Goal: Task Accomplishment & Management: Manage account settings

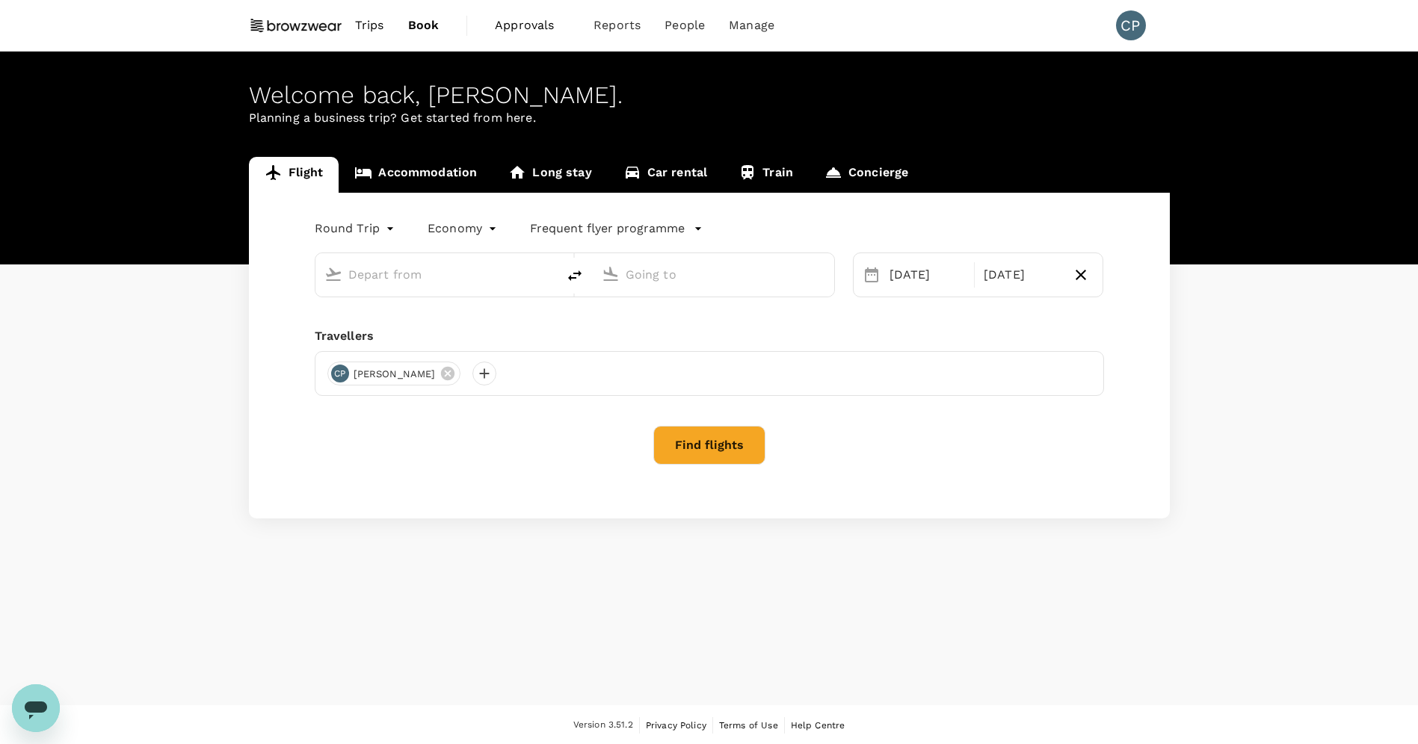
click at [375, 29] on span "Trips" at bounding box center [369, 25] width 29 height 18
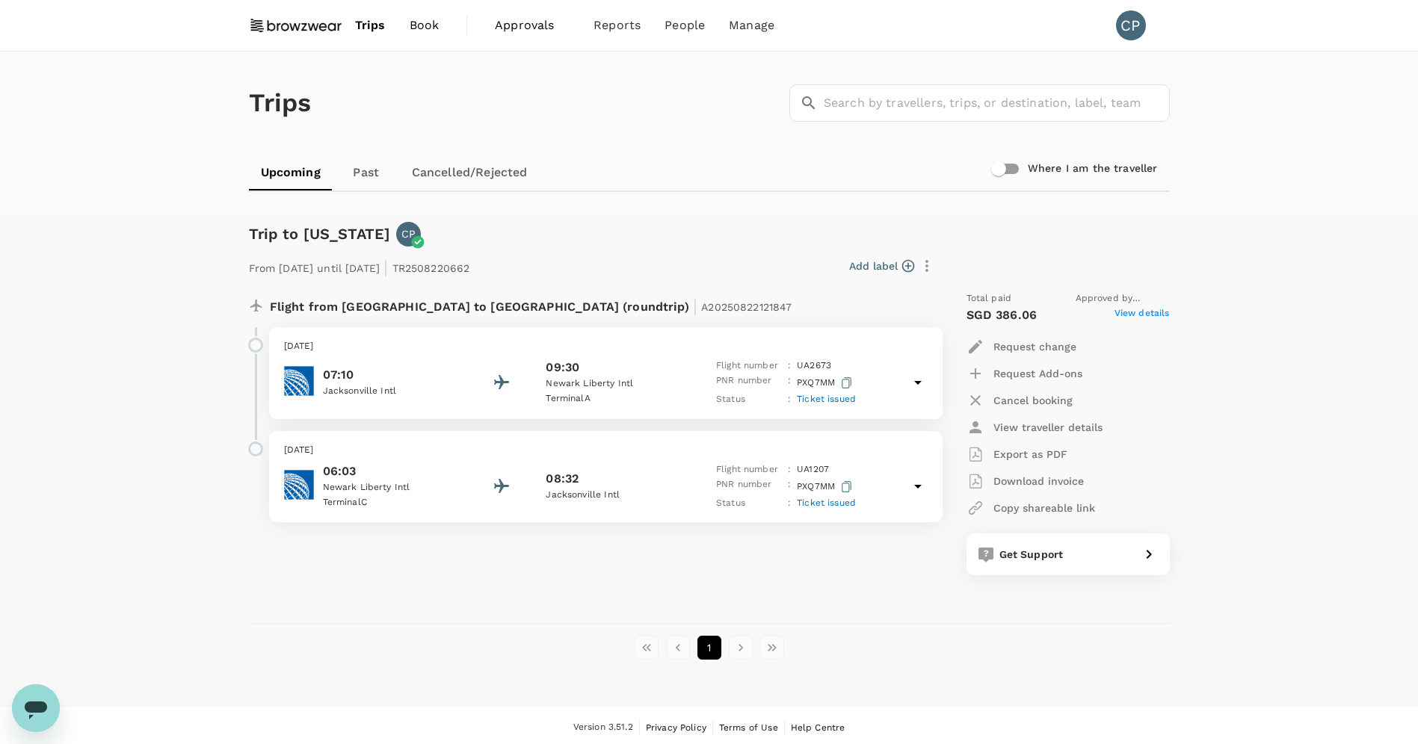
click at [1017, 342] on p "Request change" at bounding box center [1034, 346] width 83 height 15
click at [1007, 380] on li "Change travel dates" at bounding box center [1049, 383] width 167 height 27
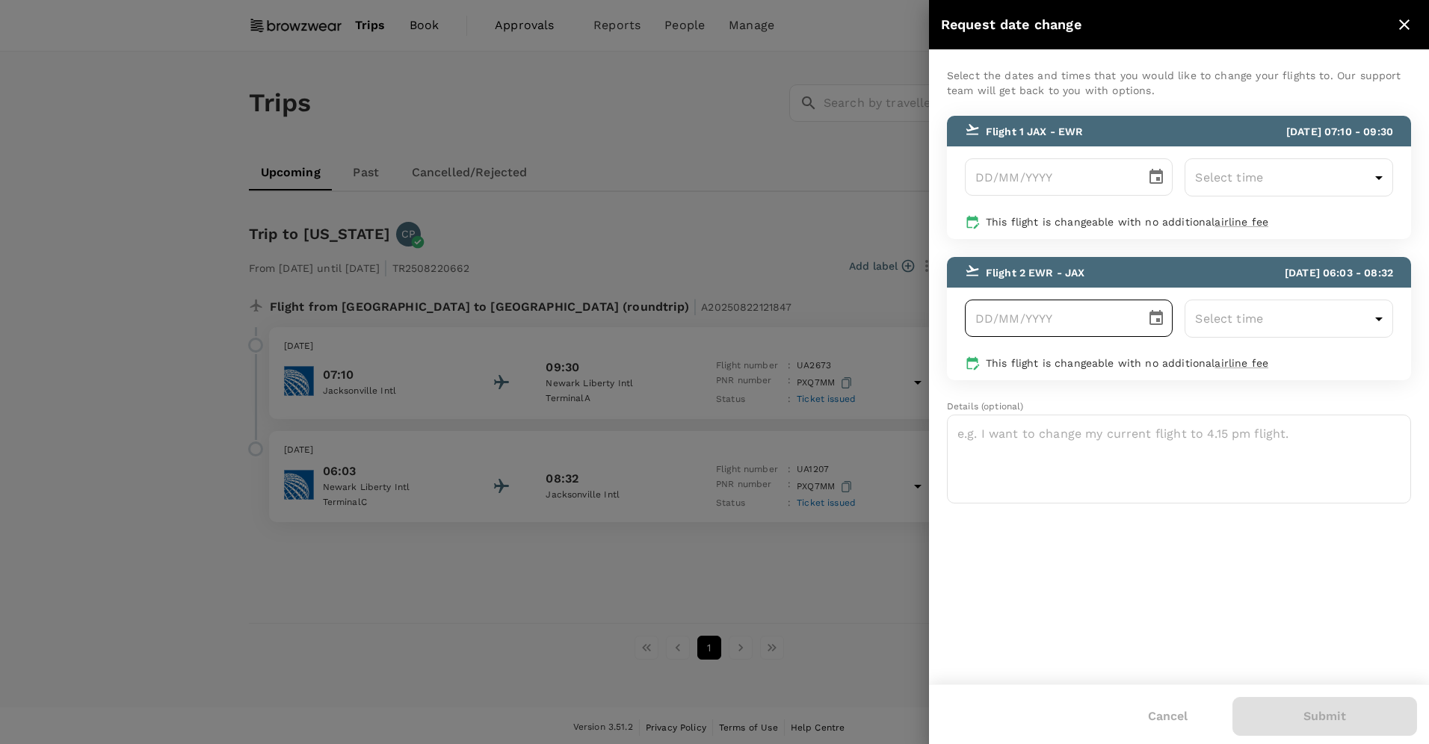
type input "DD/MM/YYYY"
click at [1003, 319] on input "DD/MM/YYYY" at bounding box center [1050, 318] width 171 height 37
click at [1148, 318] on icon "Choose date" at bounding box center [1156, 318] width 18 height 18
click at [1084, 477] on button "17" at bounding box center [1084, 479] width 27 height 27
type input "[DATE]"
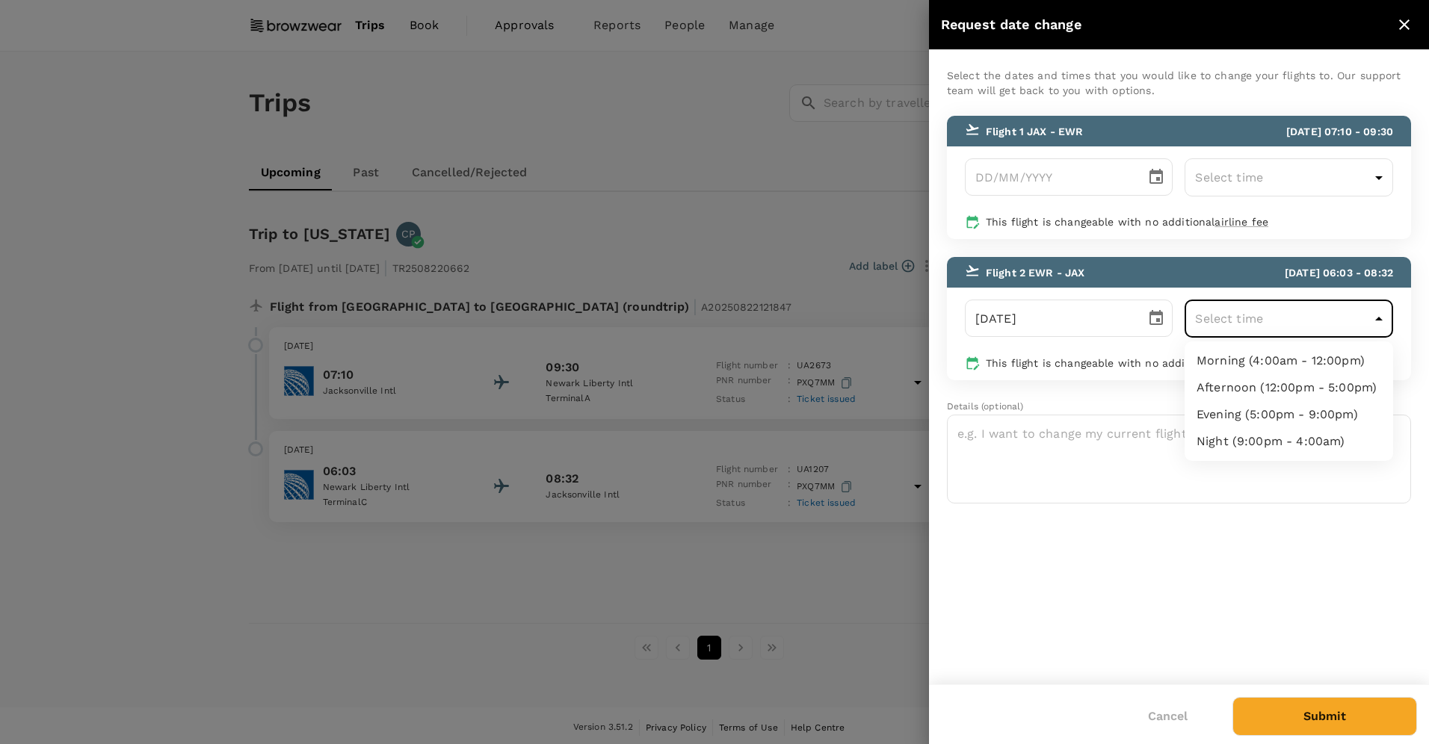
click at [1239, 318] on body "Trips Book Approvals 0 Reports People Manage CP Trips ​ ​ Upcoming Past Cancell…" at bounding box center [714, 374] width 1429 height 748
click at [1253, 413] on li "Evening (5:00pm - 9:00pm)" at bounding box center [1289, 414] width 209 height 27
type input "17:00-21:00"
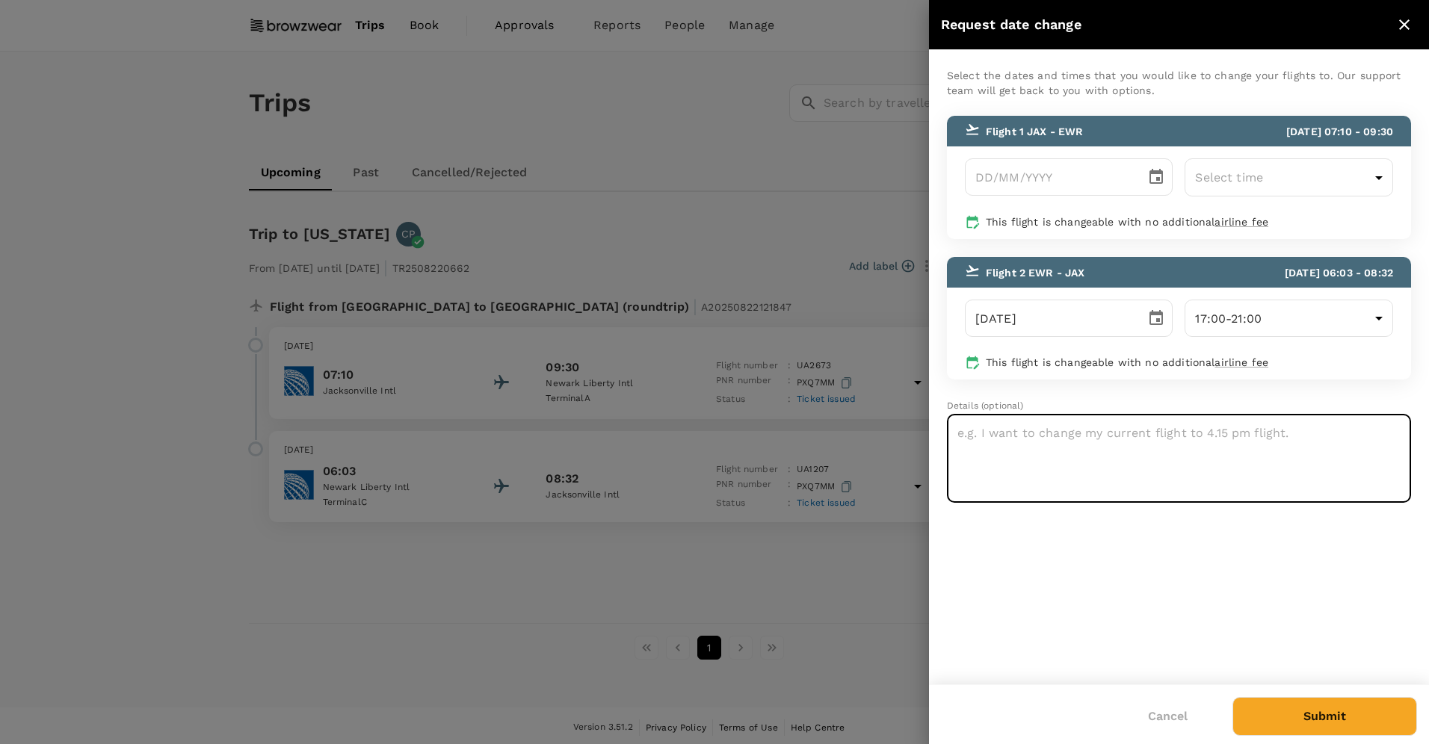
click at [1104, 449] on textarea at bounding box center [1179, 458] width 464 height 89
click at [1119, 441] on textarea at bounding box center [1179, 458] width 464 height 89
type textarea "Is there an option for a later flight. Some time after 8pm. I have a meeting th…"
click at [1302, 708] on button "Submit" at bounding box center [1324, 716] width 185 height 39
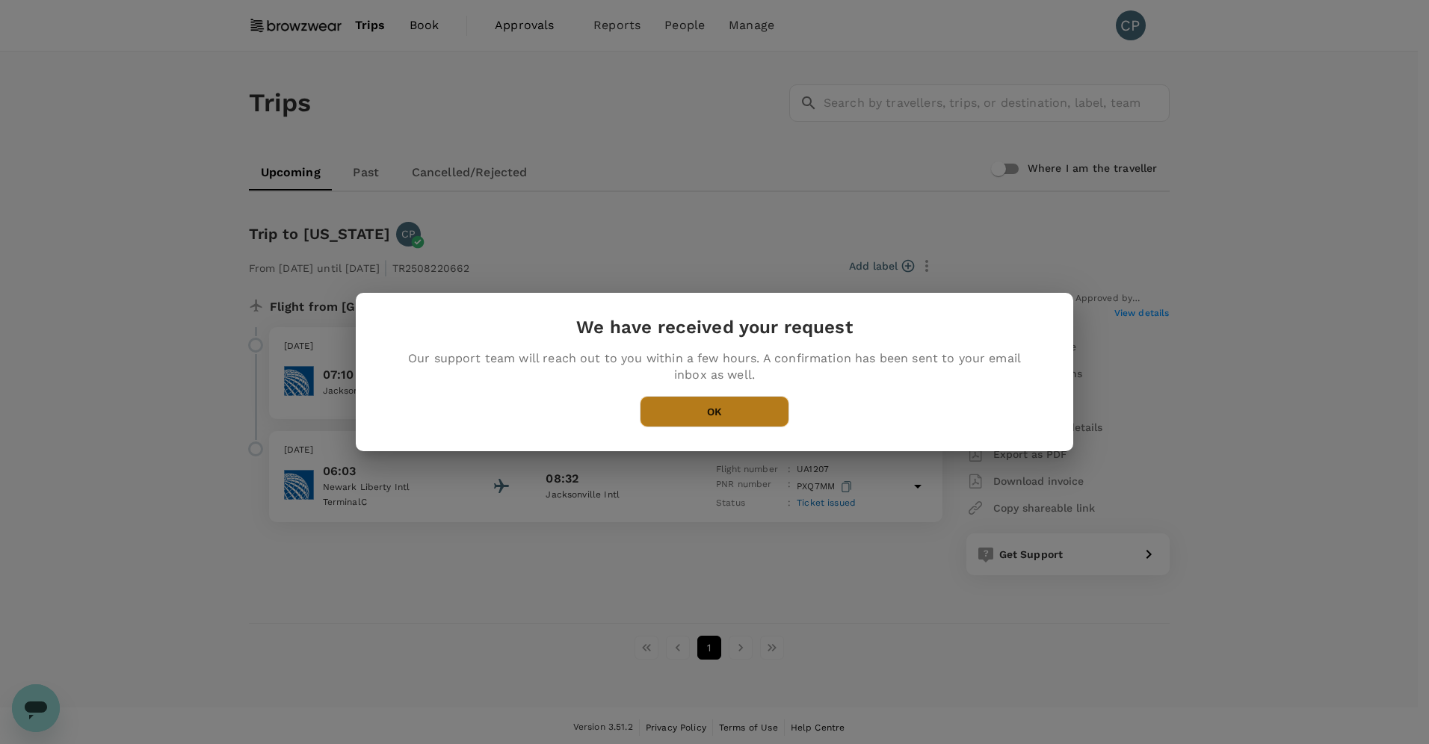
click at [709, 423] on button "OK" at bounding box center [714, 411] width 149 height 31
